Goal: Information Seeking & Learning: Learn about a topic

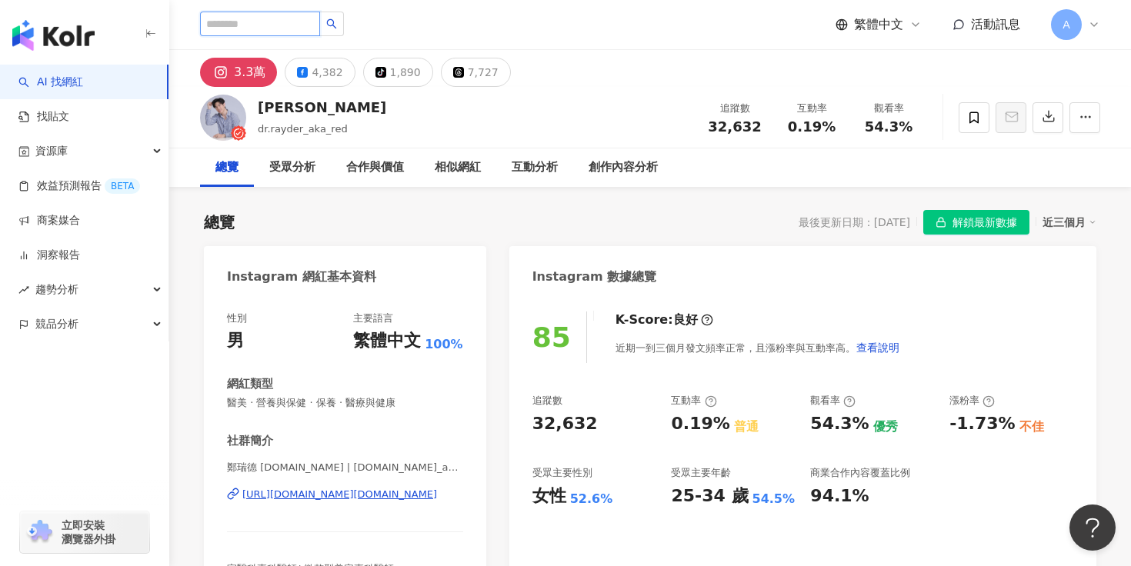
click at [274, 27] on input "search" at bounding box center [260, 24] width 120 height 25
type input "*"
type input "**"
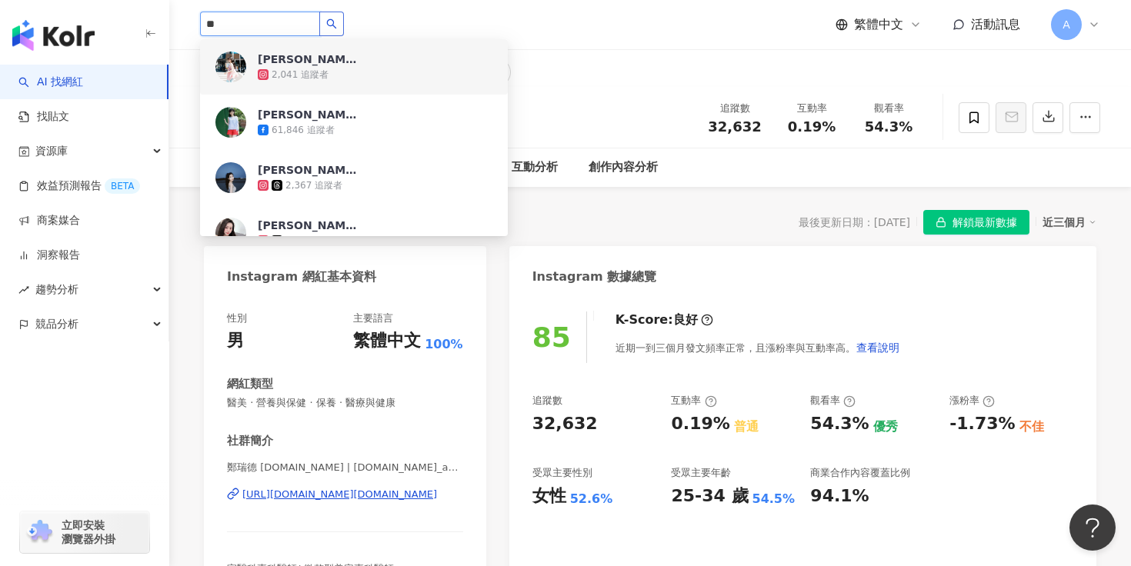
click at [336, 18] on icon "search" at bounding box center [331, 23] width 11 height 11
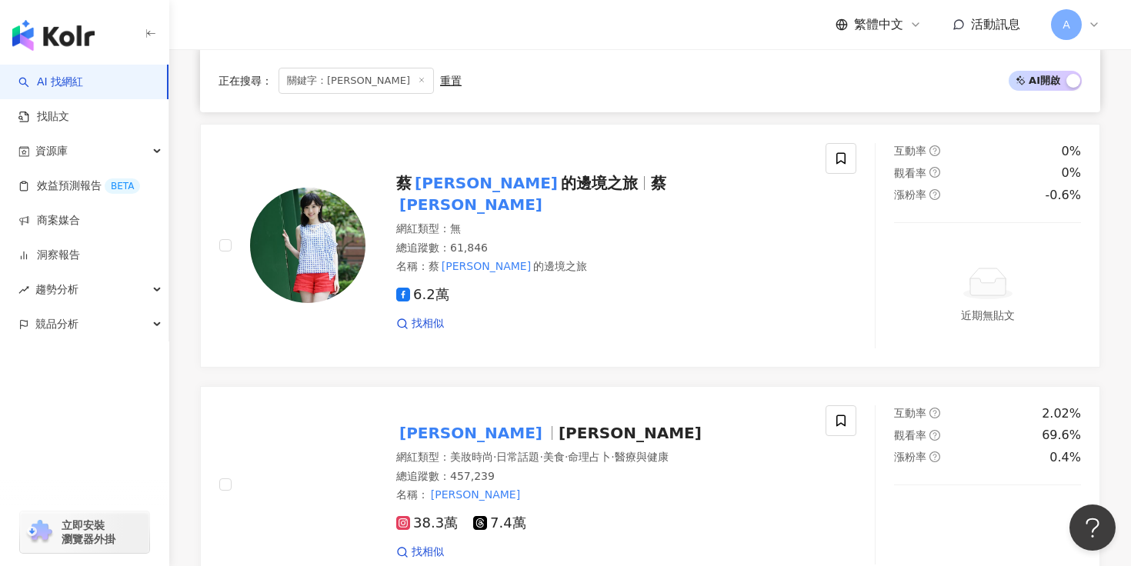
scroll to position [638, 0]
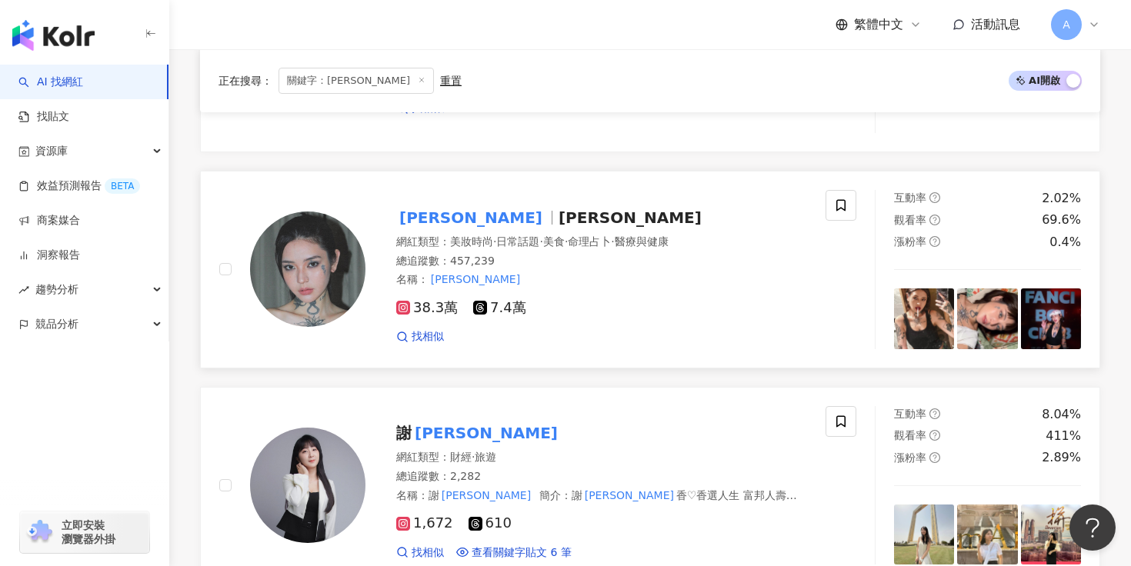
click at [559, 209] on span "[PERSON_NAME]" at bounding box center [630, 218] width 143 height 18
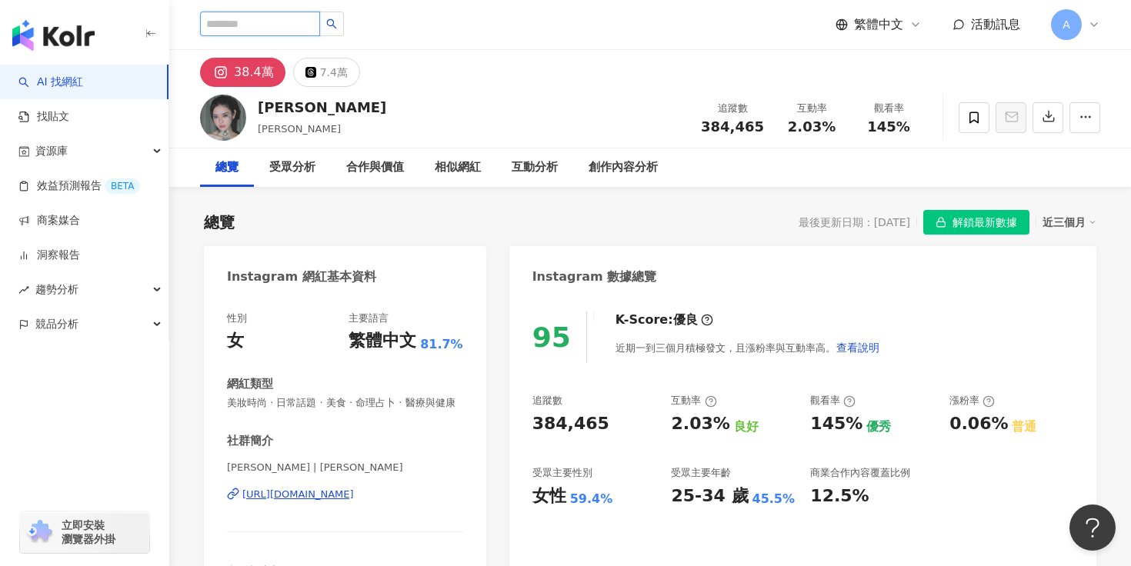
click at [270, 19] on input "search" at bounding box center [260, 24] width 120 height 25
type input "*"
type input "**"
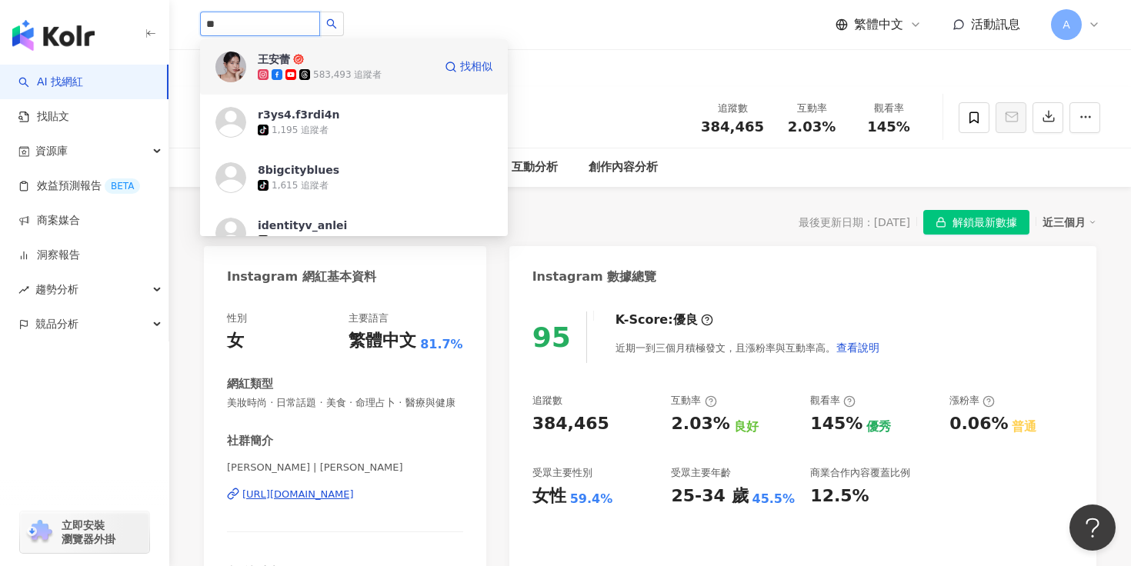
click at [354, 69] on div "583,493 追蹤者" at bounding box center [347, 74] width 68 height 13
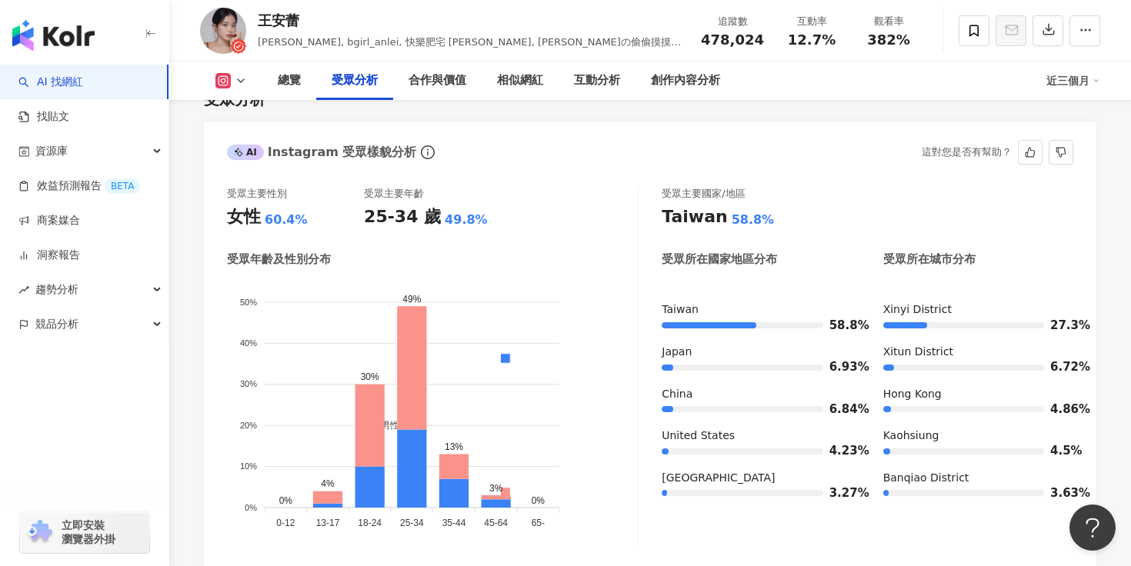
scroll to position [1368, 0]
